Goal: Register for event/course

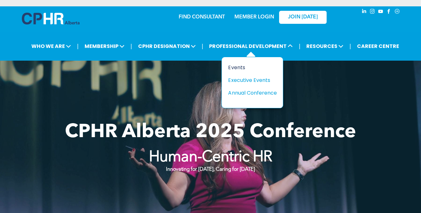
click at [235, 67] on div "Events" at bounding box center [250, 67] width 44 height 8
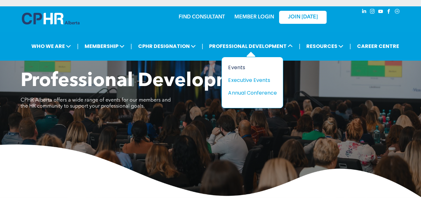
click at [239, 69] on div "Events" at bounding box center [250, 67] width 44 height 8
click at [252, 89] on div "Annual Conference" at bounding box center [250, 93] width 44 height 8
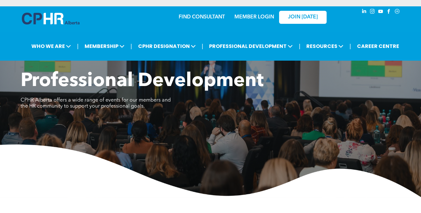
click at [53, 23] on img at bounding box center [51, 19] width 58 height 12
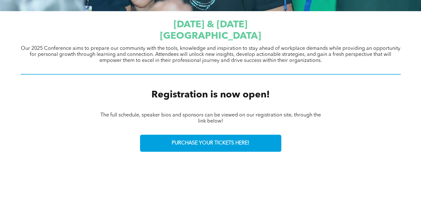
scroll to position [254, 0]
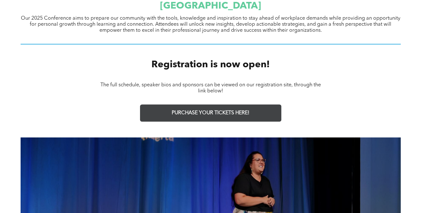
click at [239, 115] on span "PURCHASE YOUR TICKETS HERE!" at bounding box center [211, 113] width 78 height 6
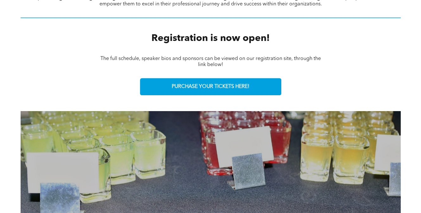
scroll to position [304, 0]
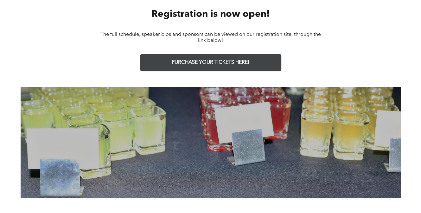
click at [227, 62] on span "PURCHASE YOUR TICKETS HERE!" at bounding box center [211, 63] width 78 height 6
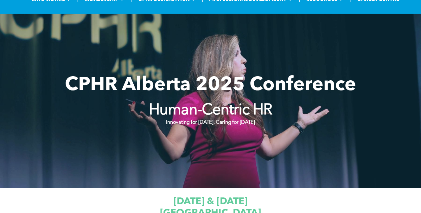
scroll to position [0, 0]
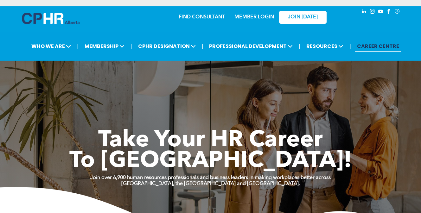
click at [266, 15] on link "MEMBER LOGIN" at bounding box center [255, 17] width 40 height 5
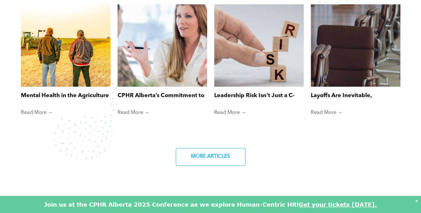
scroll to position [507, 0]
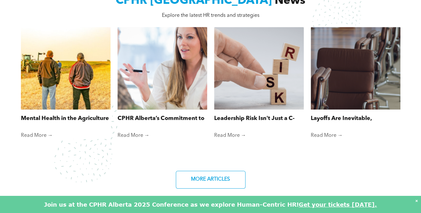
click at [164, 60] on div at bounding box center [162, 68] width 95 height 88
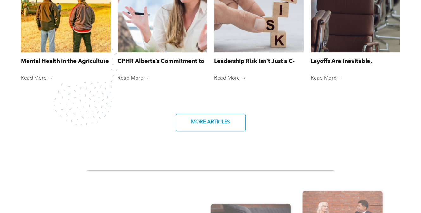
scroll to position [563, 0]
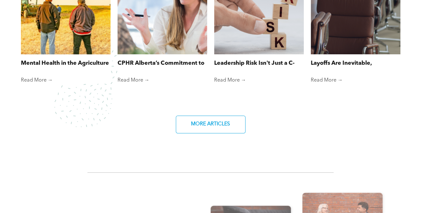
click at [79, 21] on div at bounding box center [65, 13] width 95 height 88
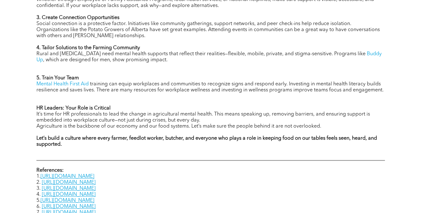
scroll to position [690, 0]
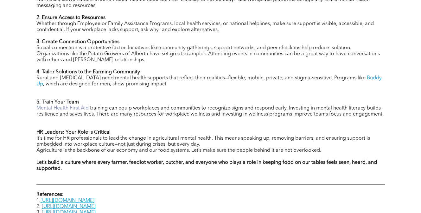
click at [64, 109] on link "Mental Health First Aid" at bounding box center [62, 108] width 52 height 5
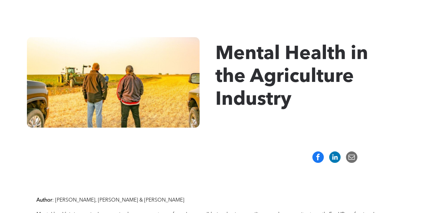
scroll to position [0, 0]
